Goal: Task Accomplishment & Management: Complete application form

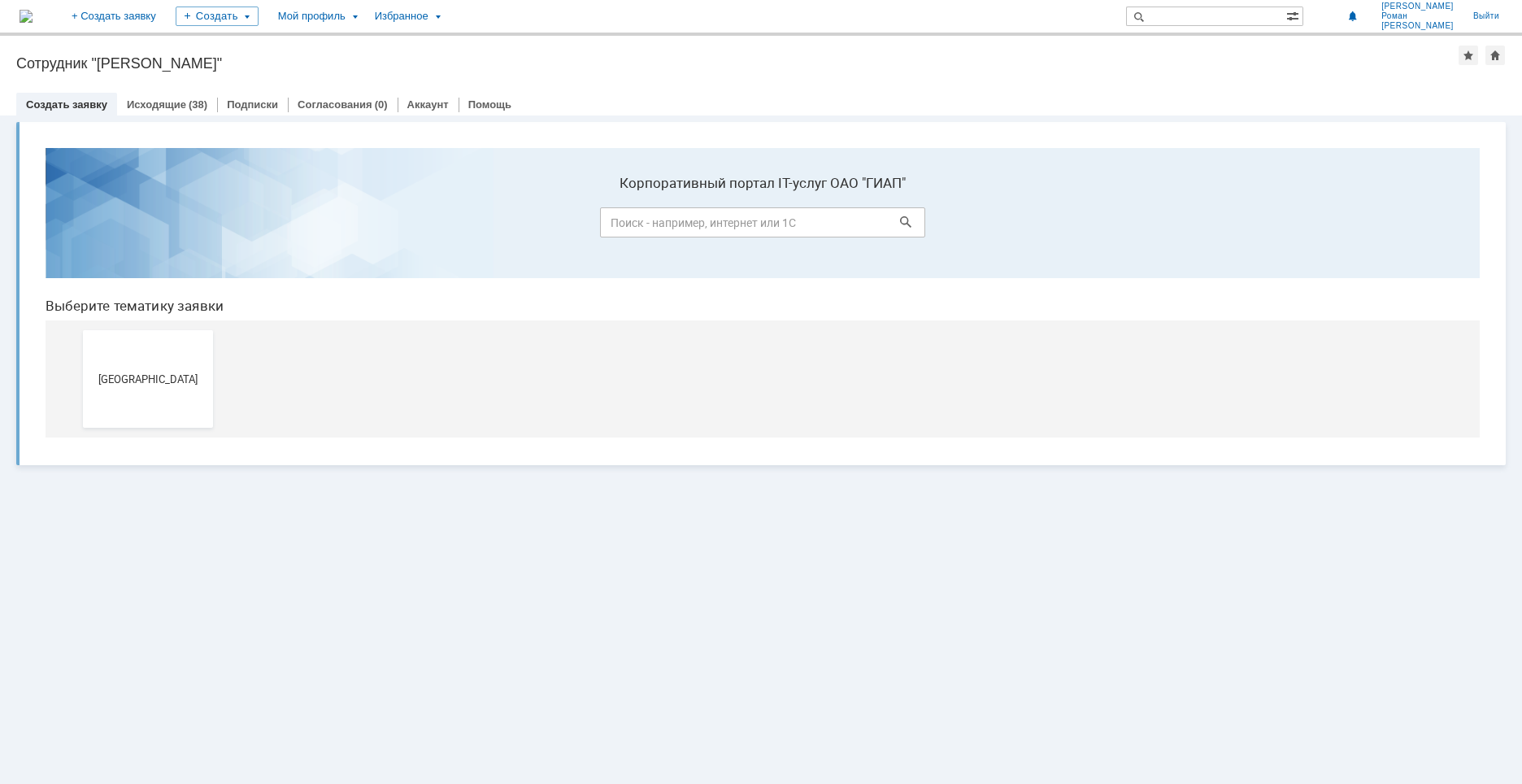
click at [135, 370] on button "[GEOGRAPHIC_DATA]" at bounding box center [148, 379] width 130 height 98
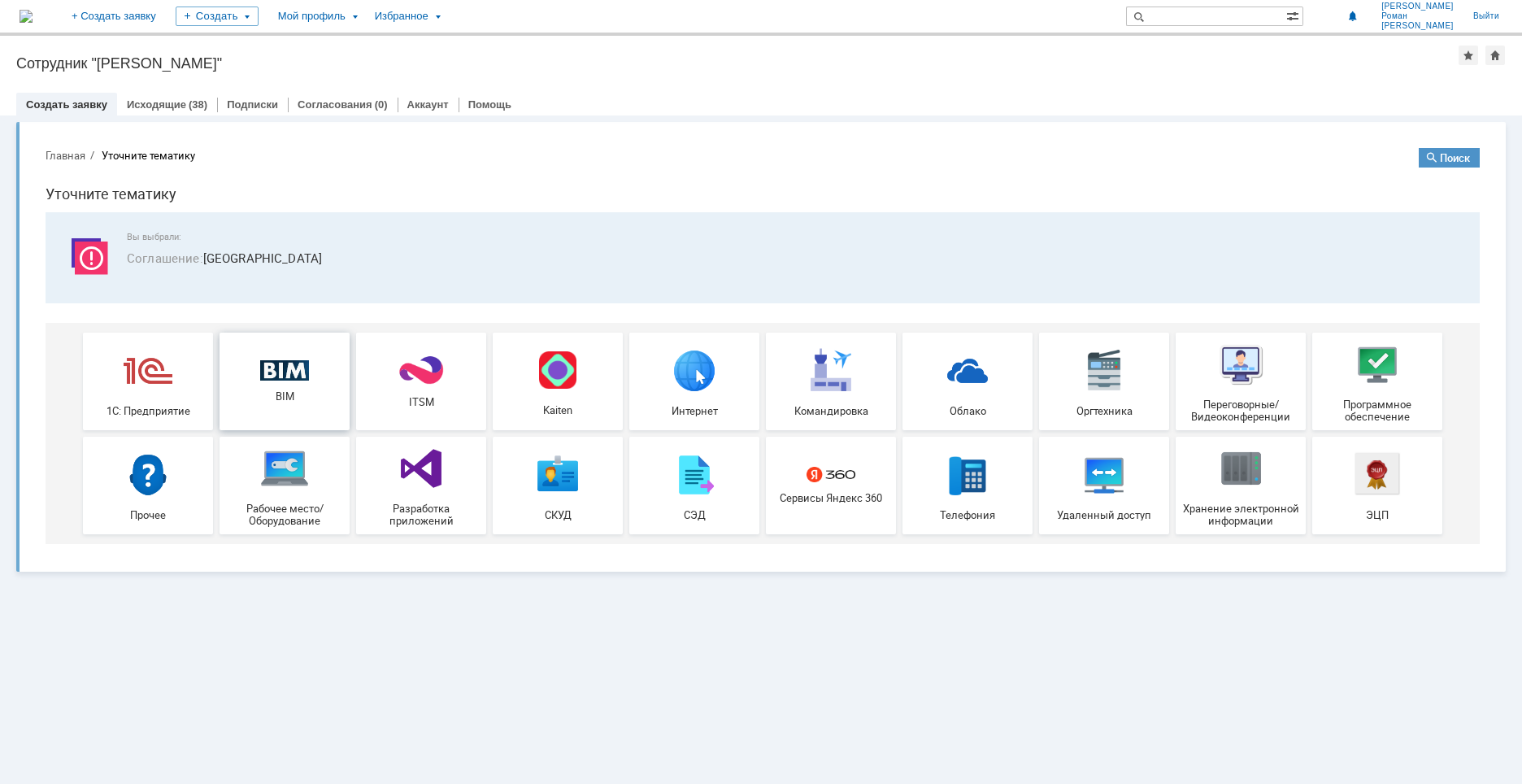
click at [270, 372] on img at bounding box center [285, 370] width 49 height 21
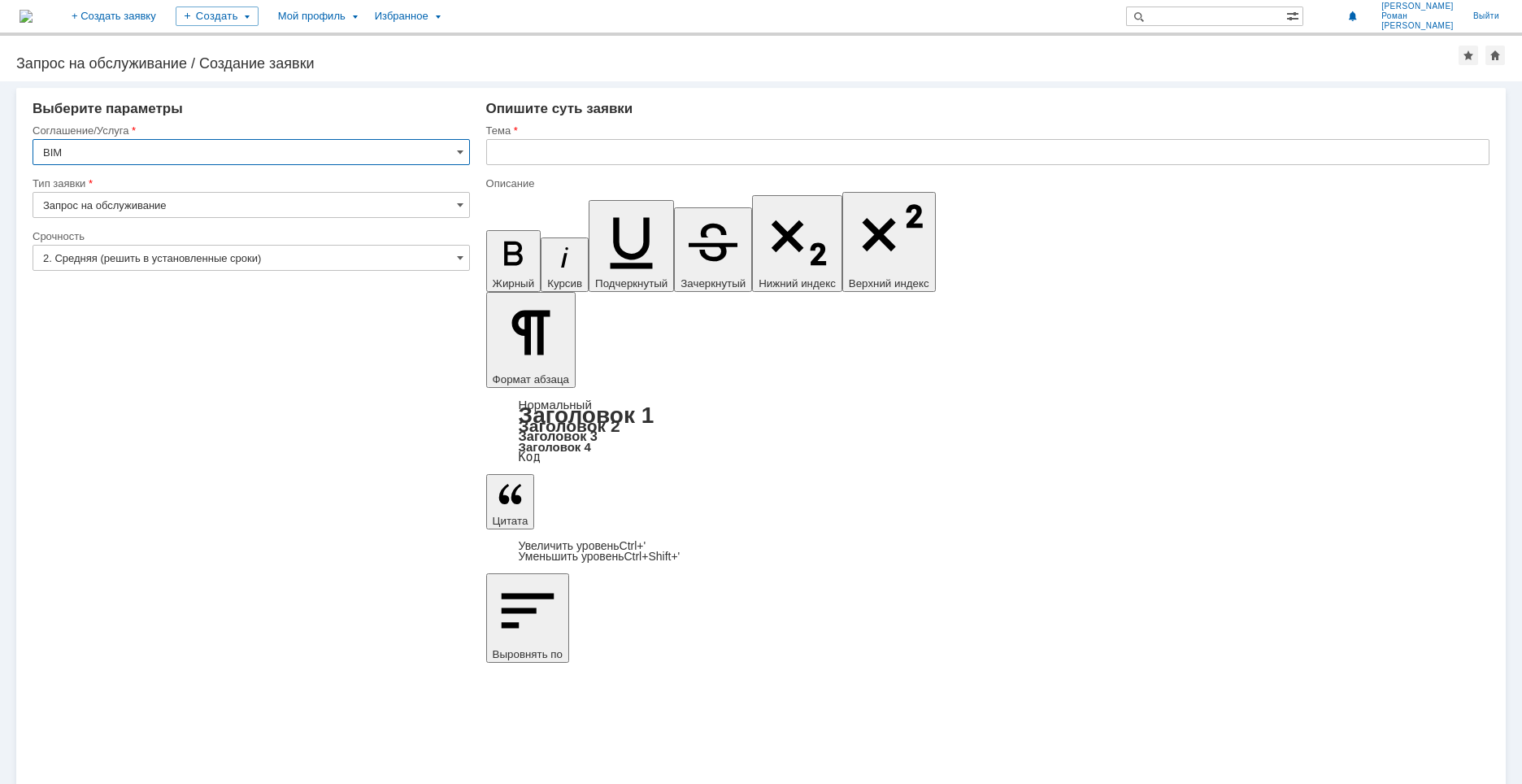
click at [578, 161] on input "text" at bounding box center [987, 152] width 1003 height 26
type input "УКЛ_Настройка оформления монтажных чертежей"
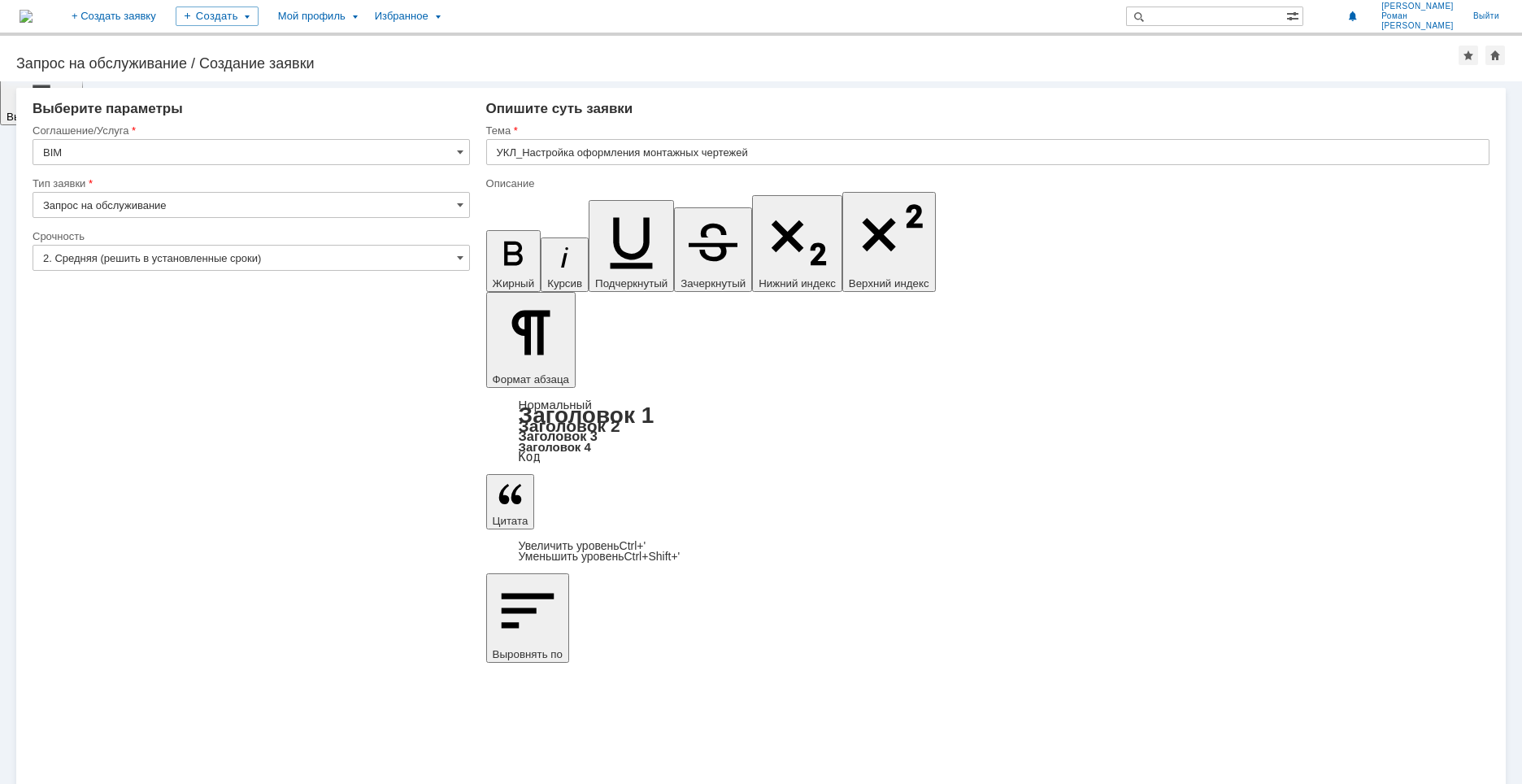
drag, startPoint x: 580, startPoint y: 5772, endPoint x: 633, endPoint y: 5766, distance: 53.3
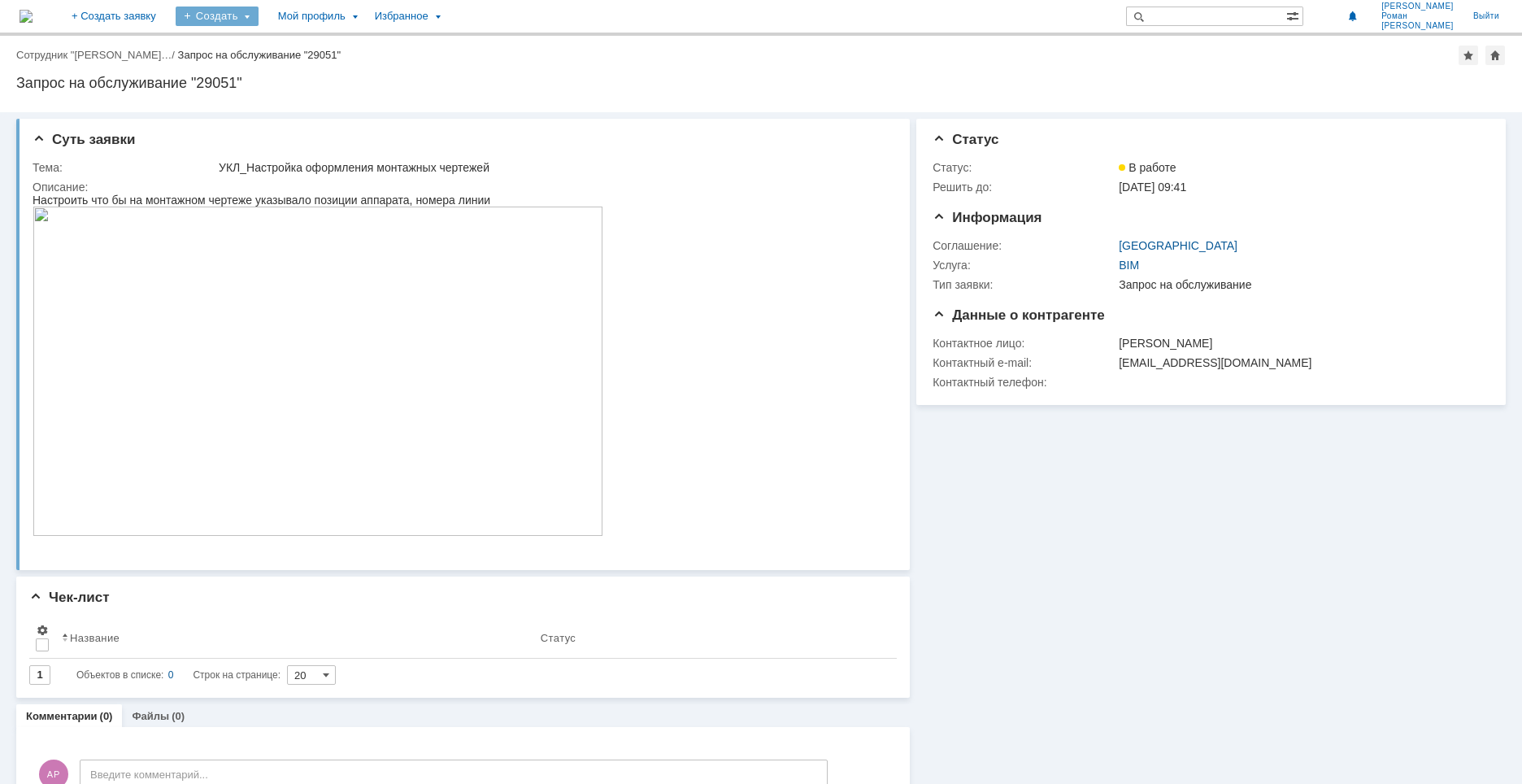
click at [259, 16] on div "Создать" at bounding box center [217, 16] width 83 height 20
click at [299, 41] on link "Заявка" at bounding box center [240, 49] width 123 height 20
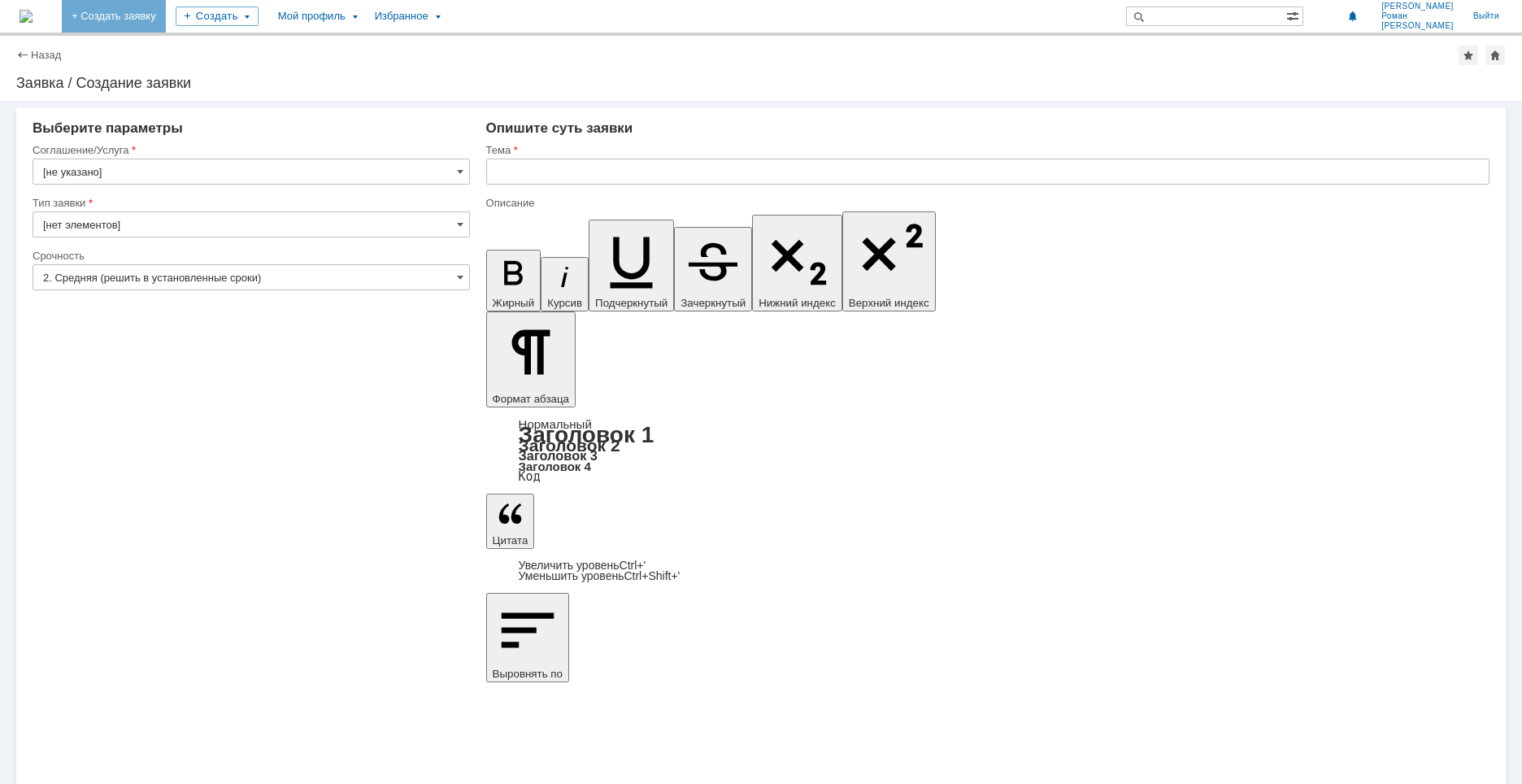
click at [165, 8] on link "+ Создать заявку" at bounding box center [114, 16] width 104 height 33
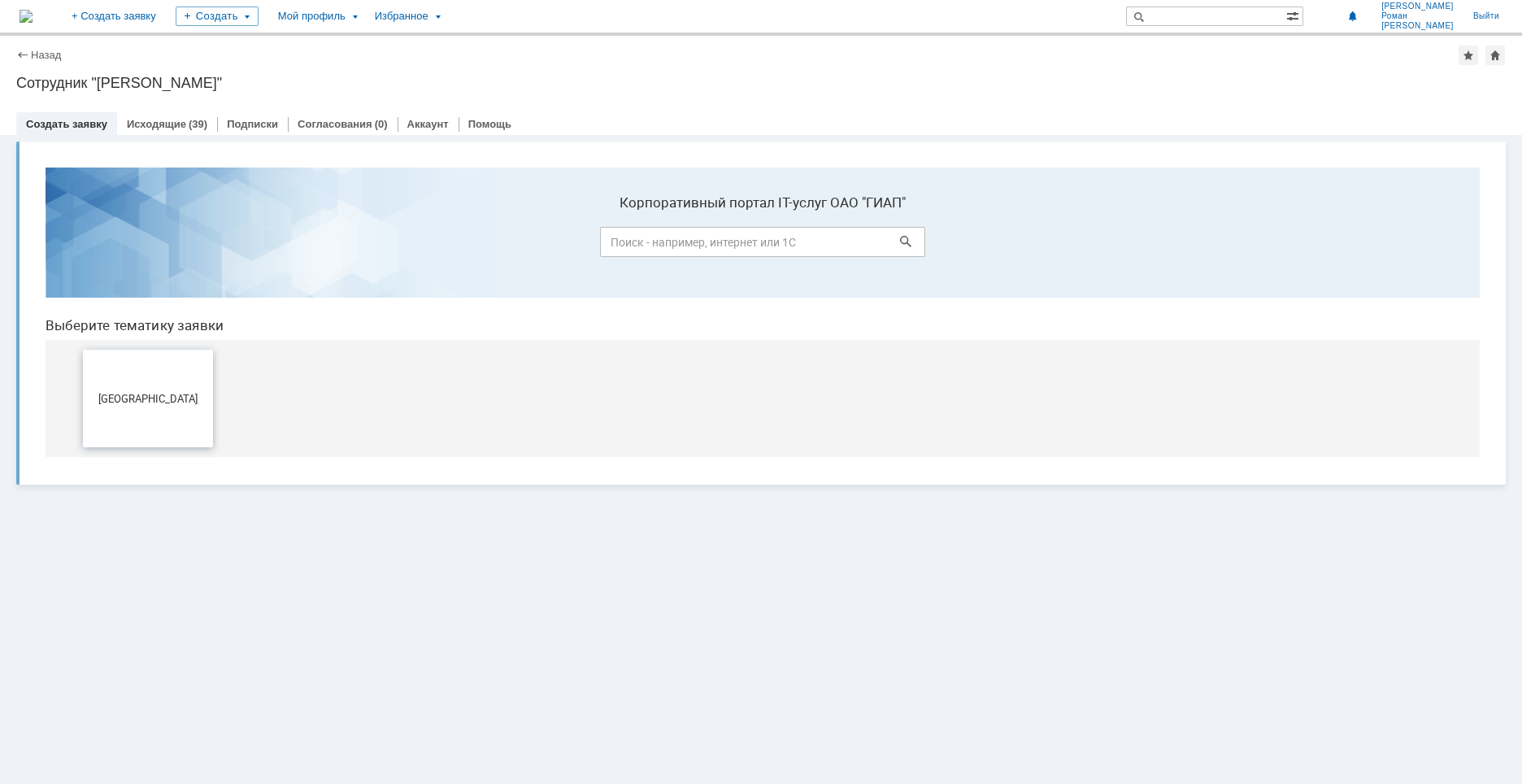
click at [190, 397] on span "[GEOGRAPHIC_DATA]" at bounding box center [148, 398] width 120 height 12
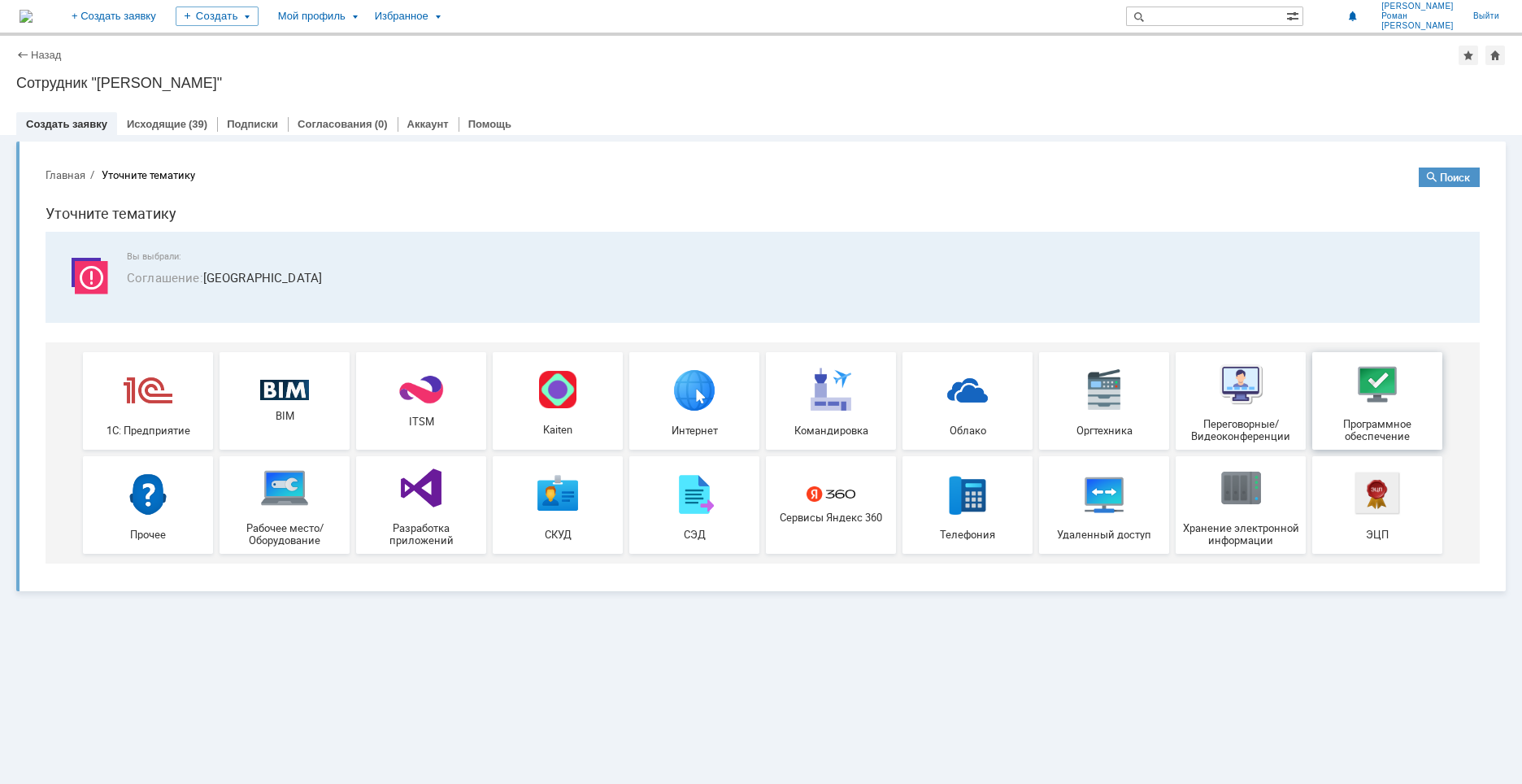
click at [1405, 417] on div "Программное обеспечение" at bounding box center [1377, 400] width 120 height 83
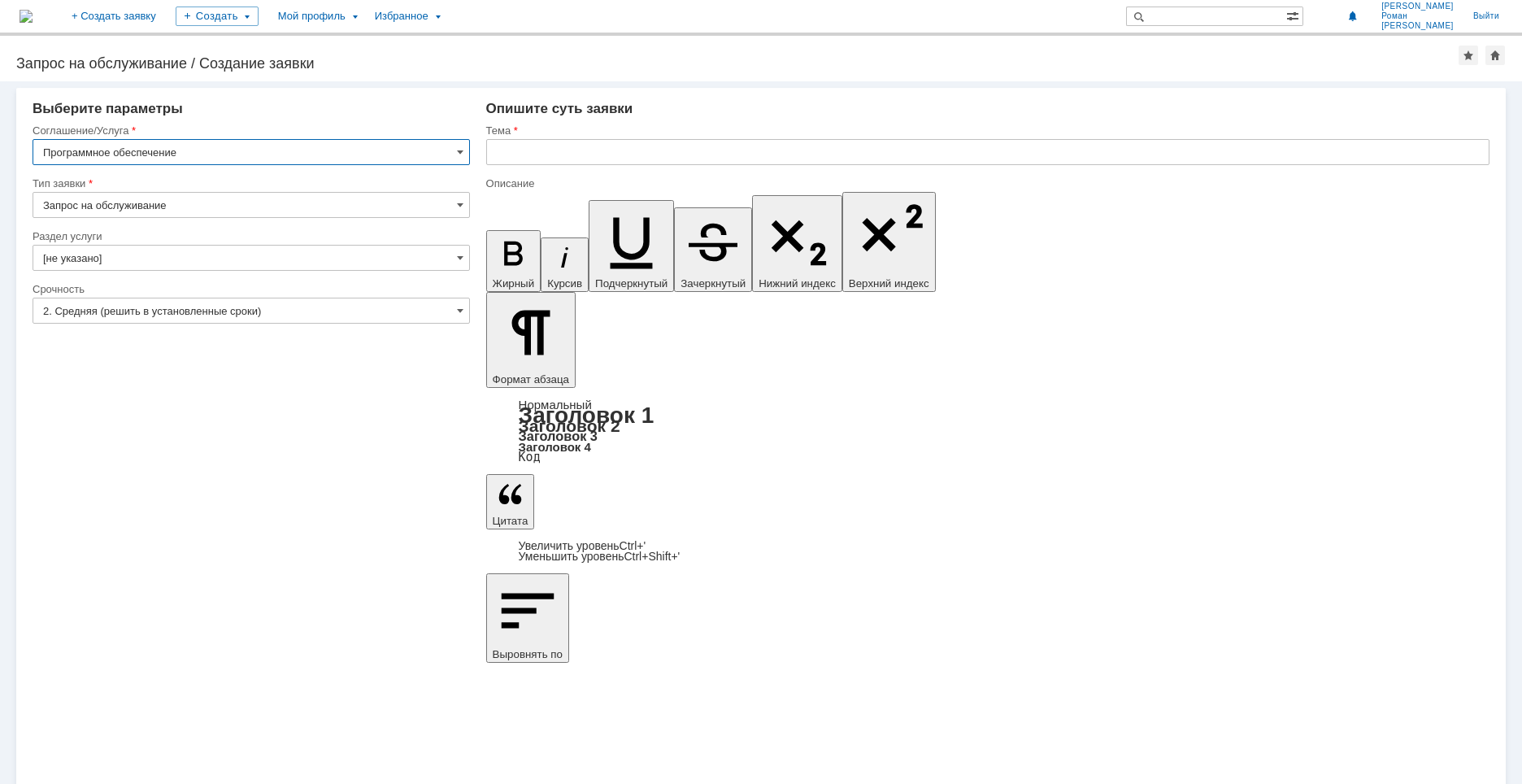
click at [606, 157] on input "text" at bounding box center [987, 152] width 1003 height 26
click at [666, 147] on input "Установка программы" at bounding box center [987, 152] width 1003 height 26
paste input "OpenPlant Isometrics Manager CONNECT Edition"
type input "Установка программы OpenPlant [MEDICAL_DATA] Manager CONNECT Edition"
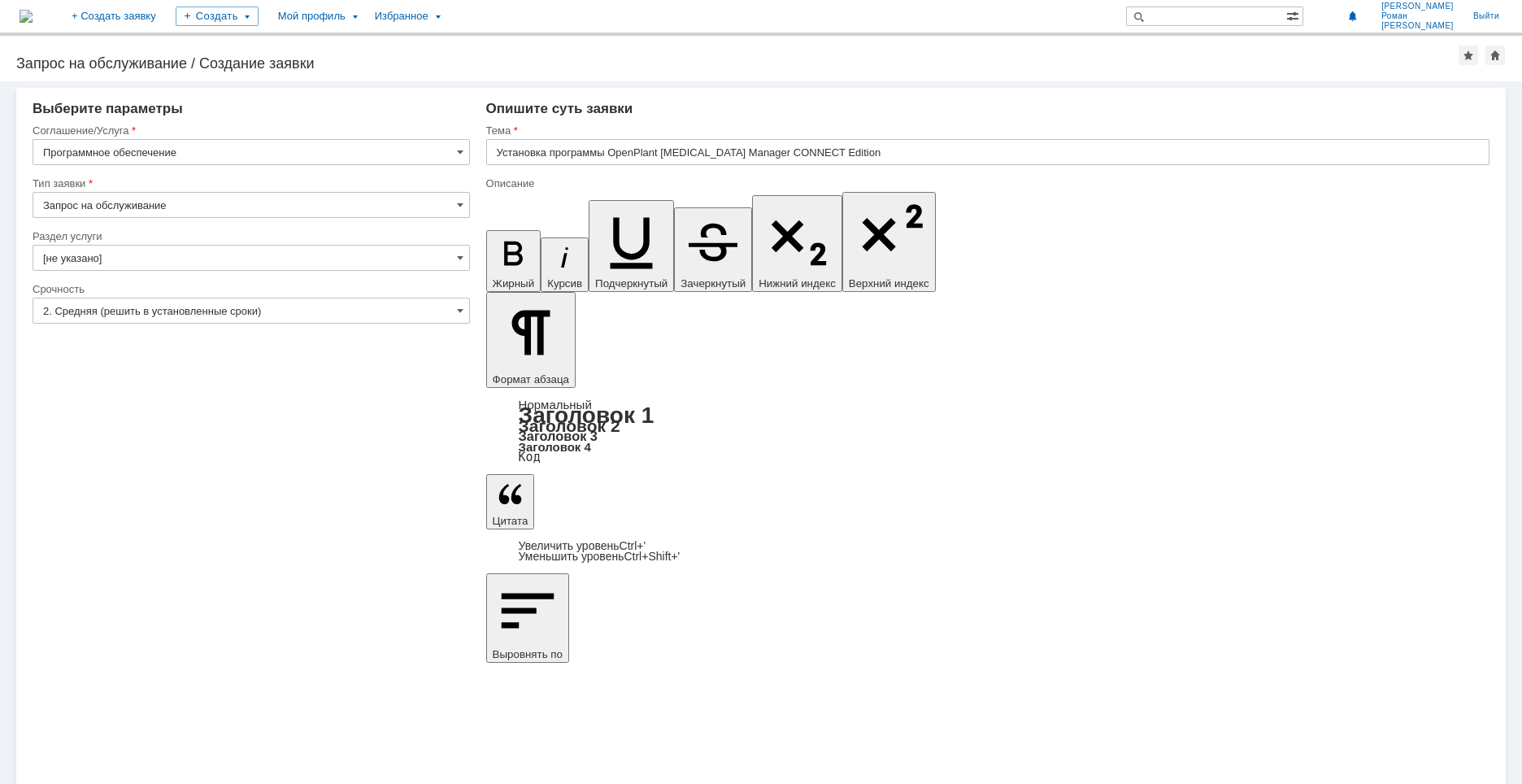
scroll to position [607, 6]
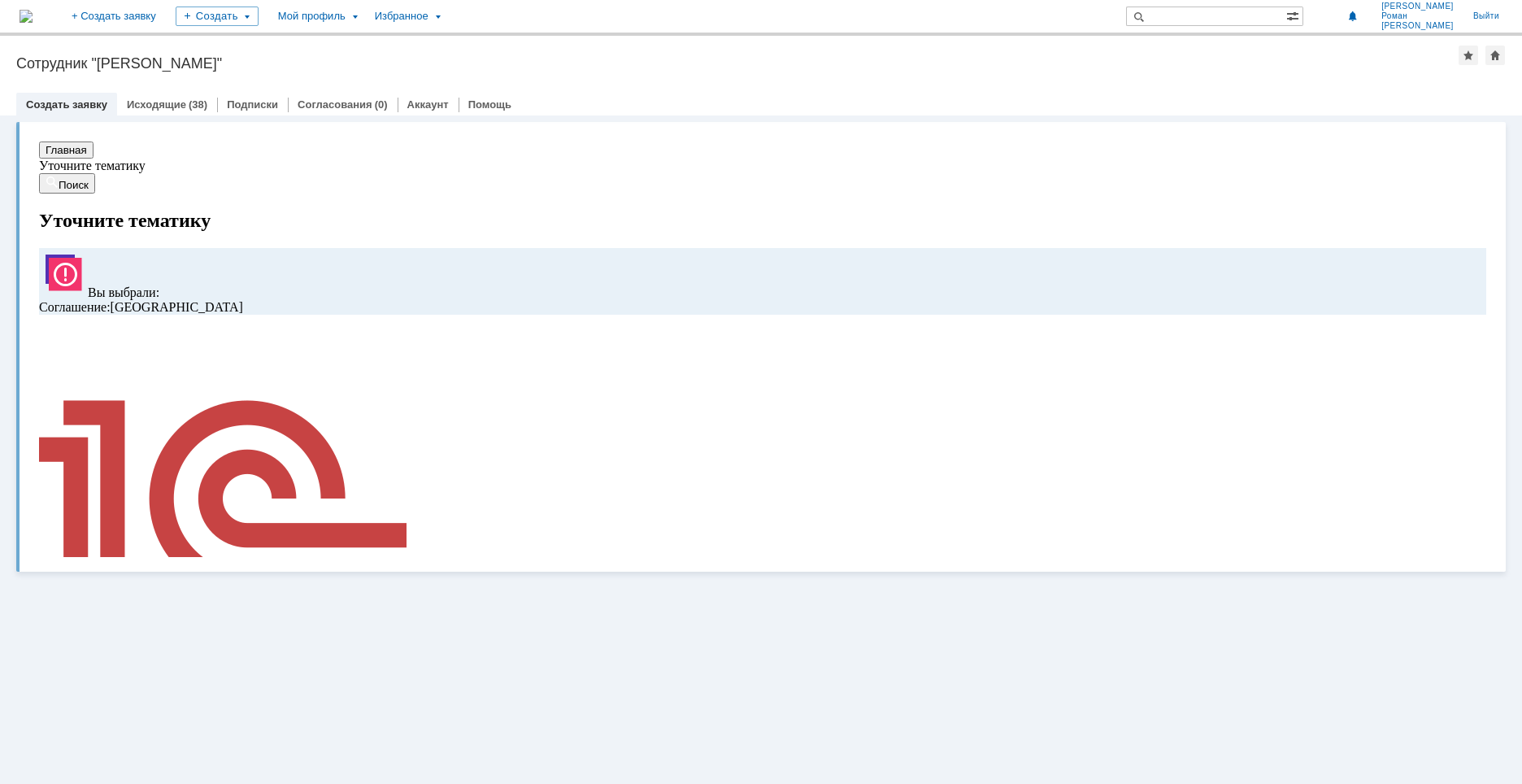
click at [222, 685] on img at bounding box center [131, 724] width 183 height 78
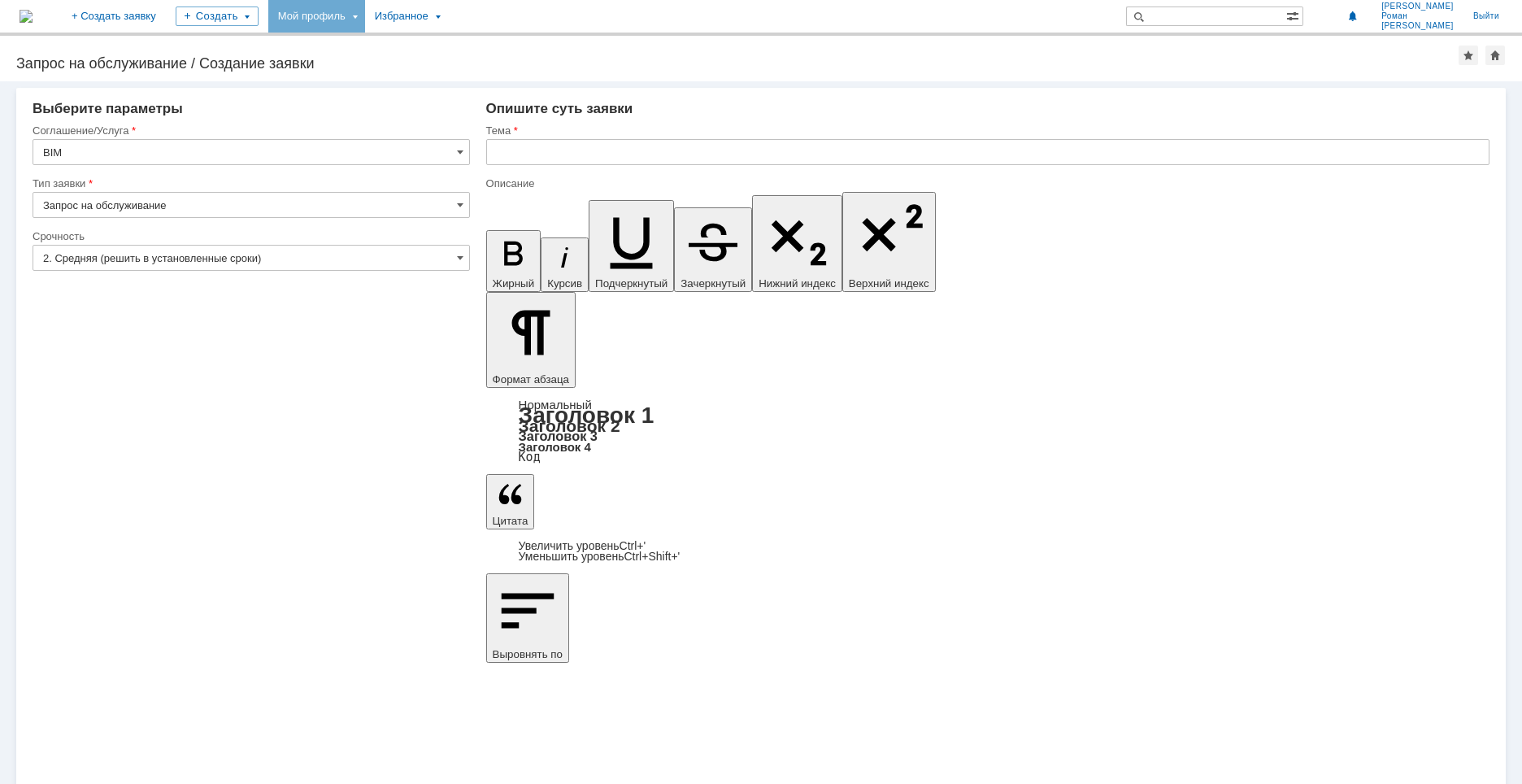
drag, startPoint x: 394, startPoint y: 15, endPoint x: 398, endPoint y: 31, distance: 16.5
click at [365, 15] on div "Мой профиль" at bounding box center [316, 16] width 97 height 33
drag, startPoint x: 503, startPoint y: 73, endPoint x: 496, endPoint y: 81, distance: 10.6
click at [503, 73] on link "Мои заявки" at bounding box center [463, 74] width 123 height 20
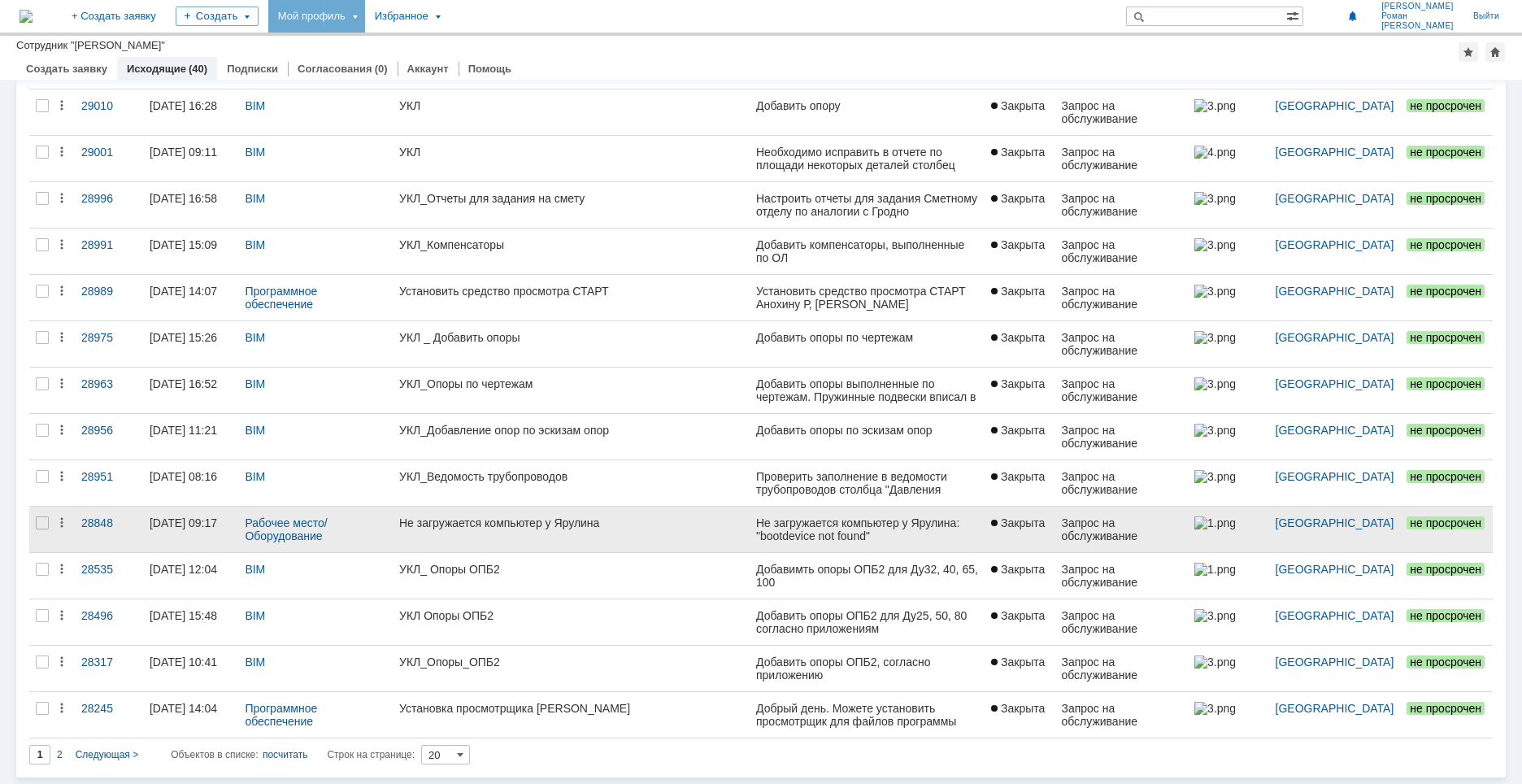
scroll to position [378, 0]
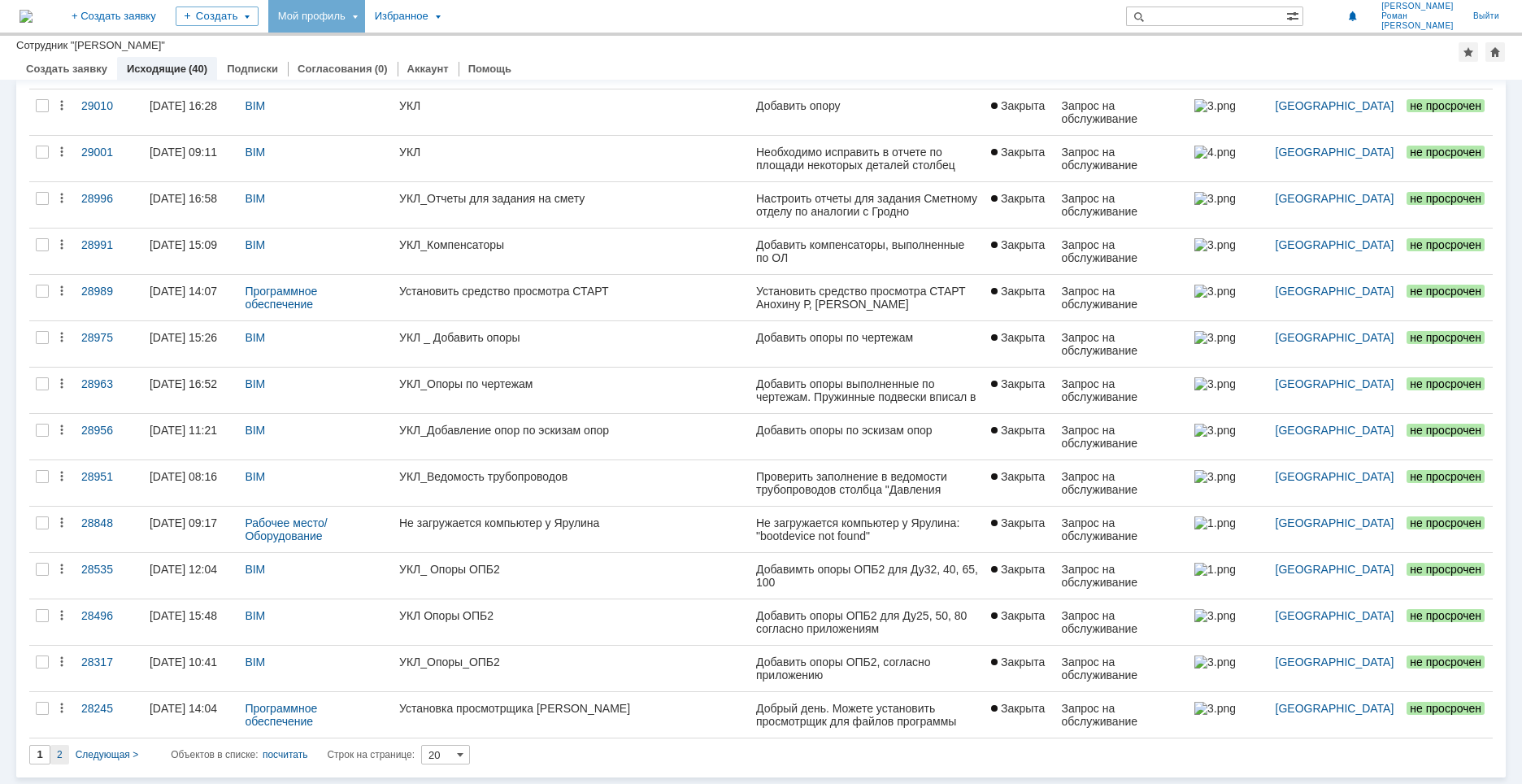
click at [59, 756] on span "2" at bounding box center [60, 755] width 6 height 11
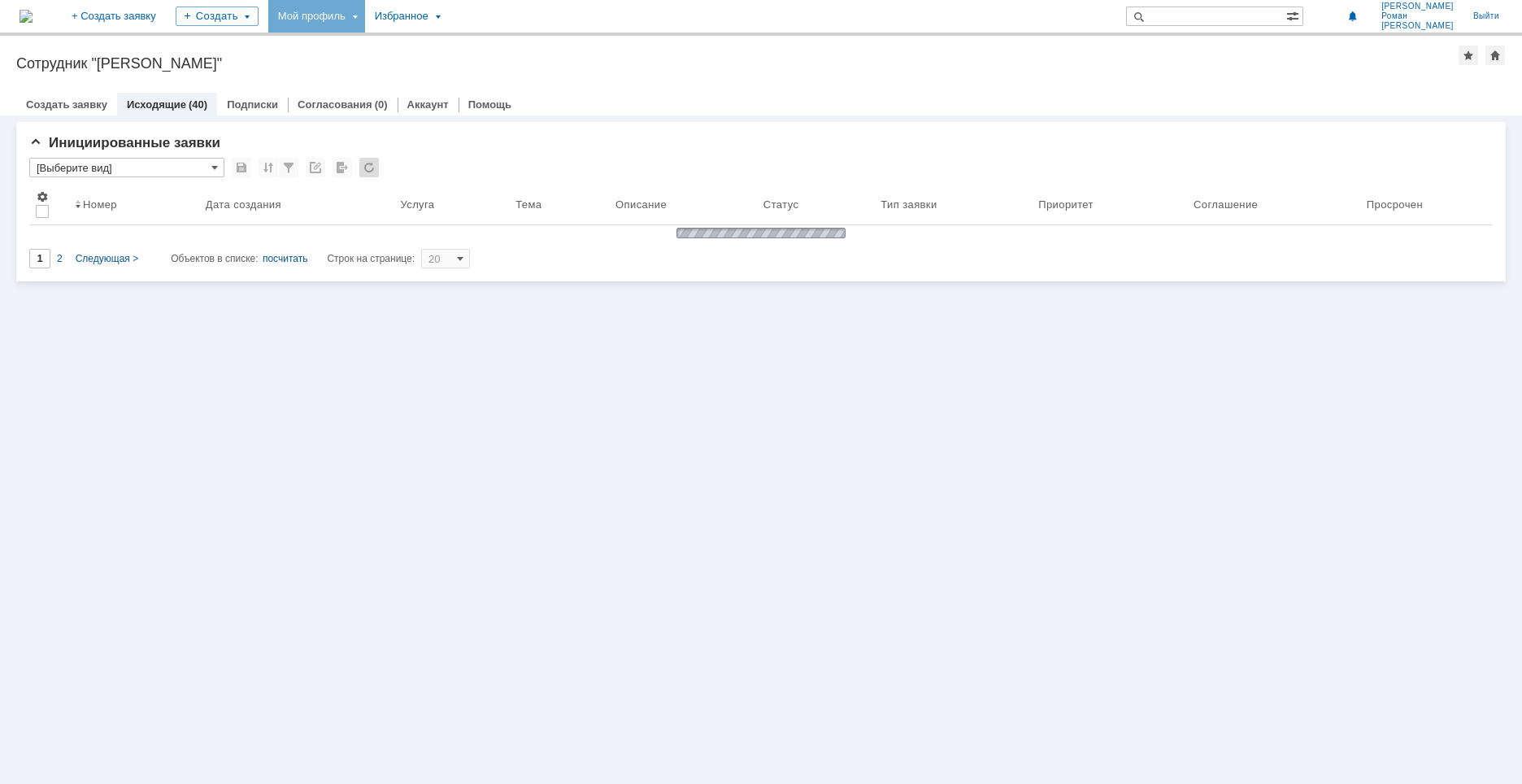
type input "2"
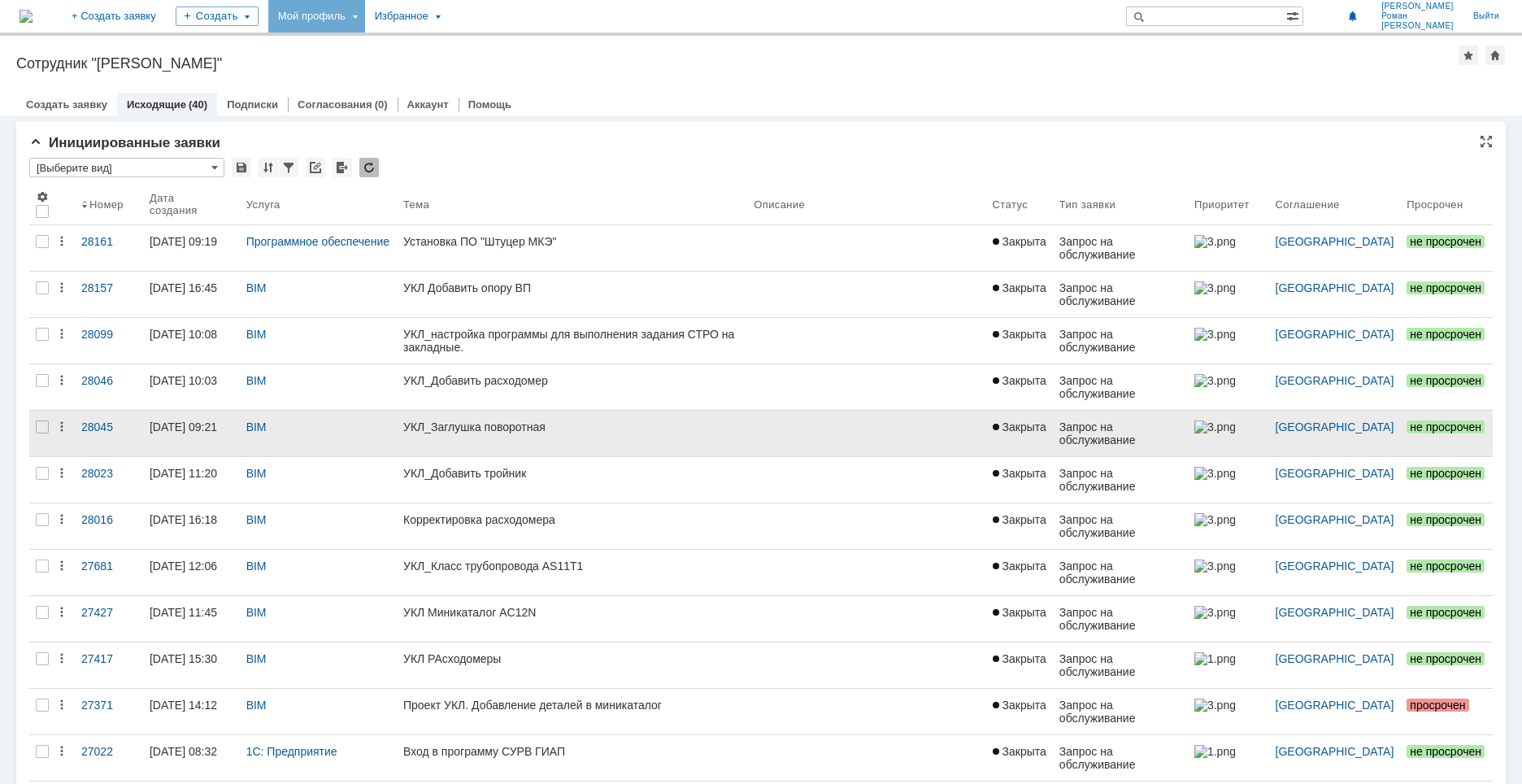
scroll to position [7, 0]
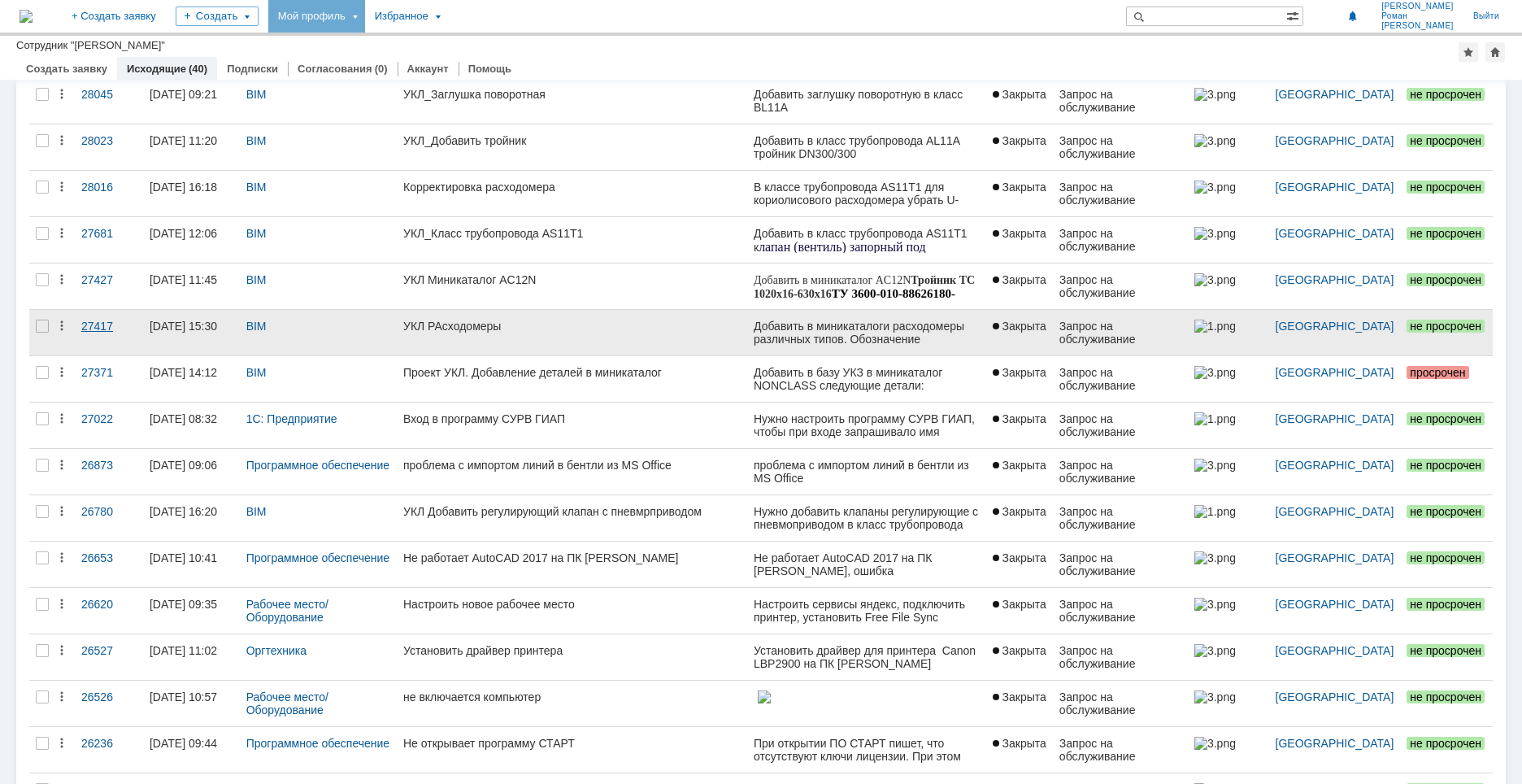
click at [105, 323] on div "27417" at bounding box center [108, 326] width 55 height 13
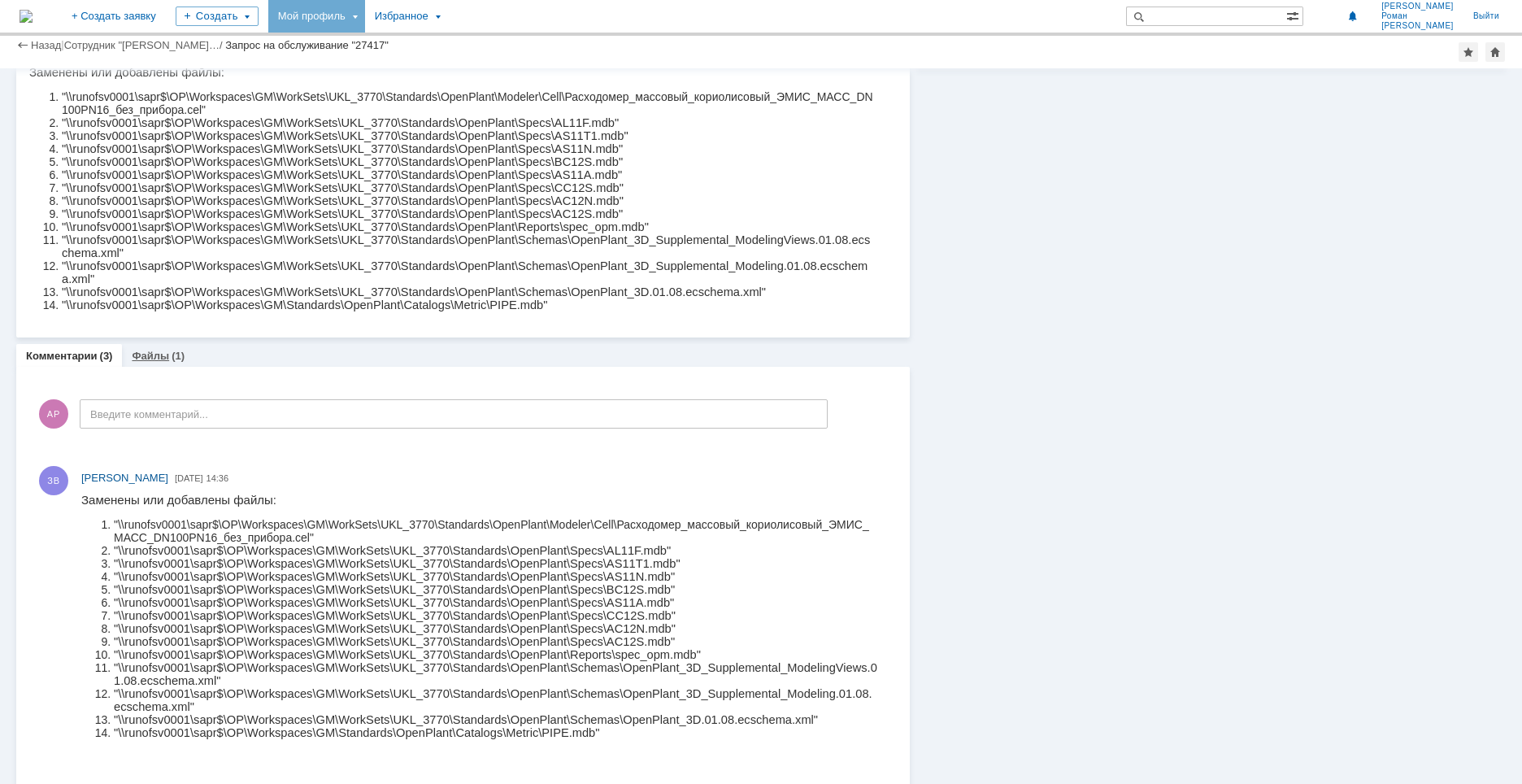
click at [153, 355] on link "Файлы" at bounding box center [150, 355] width 38 height 12
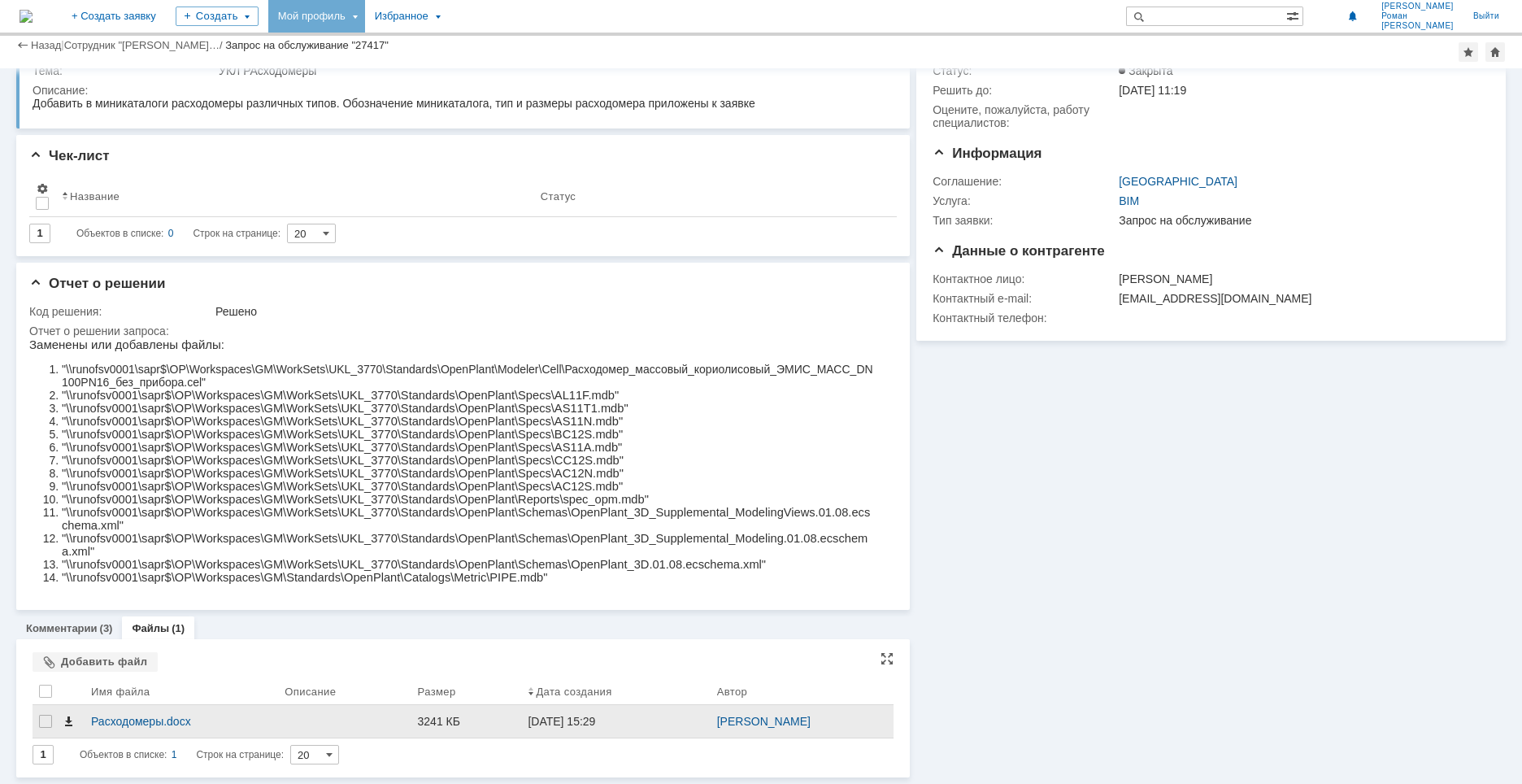
click at [68, 723] on span at bounding box center [69, 721] width 13 height 13
